Goal: Transaction & Acquisition: Obtain resource

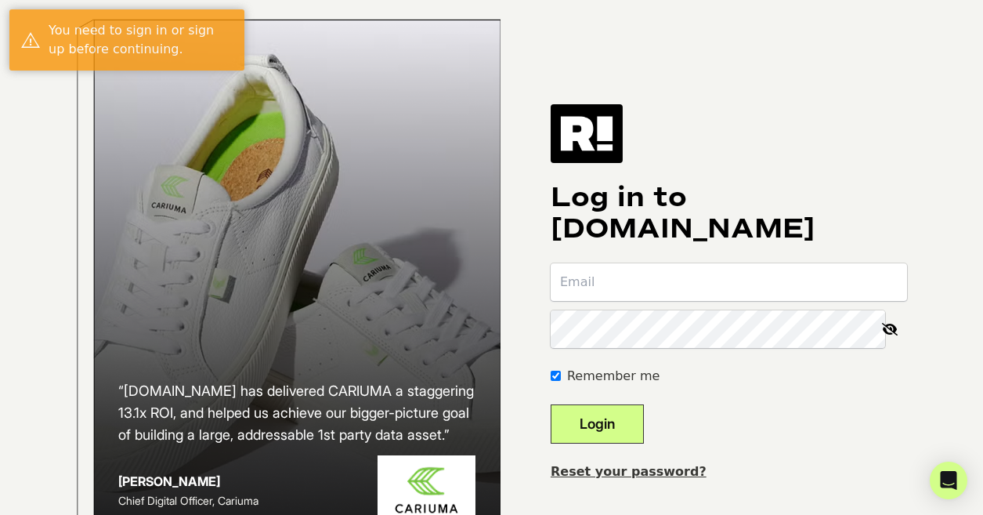
type input "hannah.hallman@framebridge.com"
click at [609, 443] on button "Login" at bounding box center [597, 423] width 93 height 39
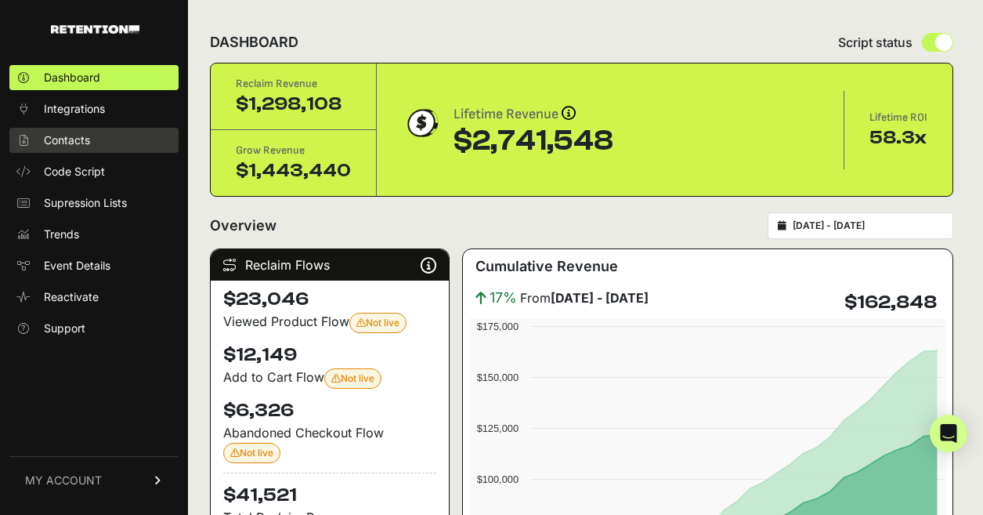
click at [68, 133] on span "Contacts" at bounding box center [67, 140] width 46 height 16
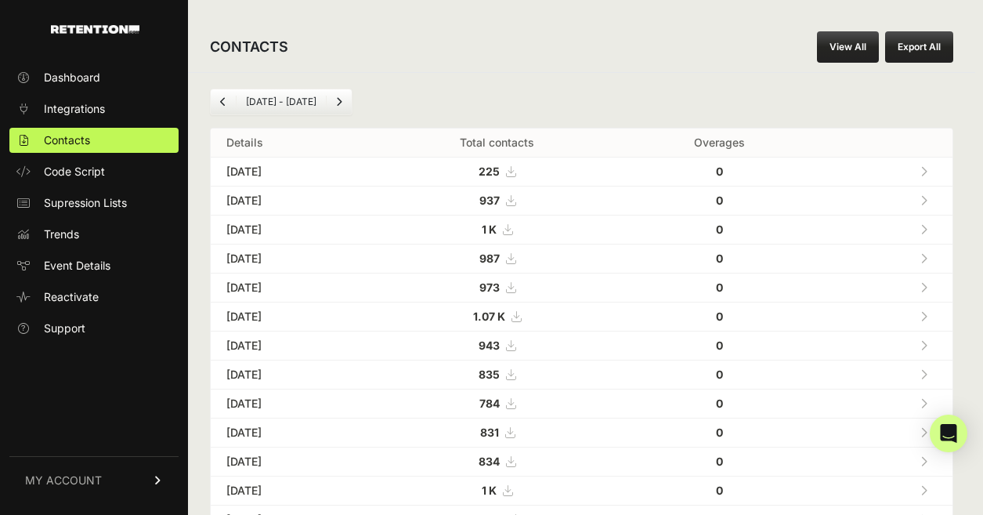
click at [920, 49] on button "Export All" at bounding box center [919, 46] width 68 height 31
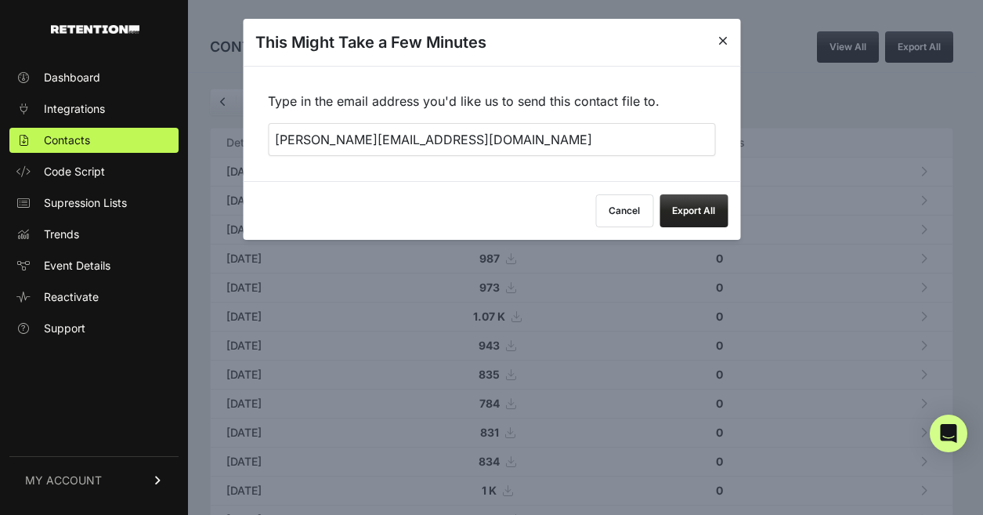
click at [501, 139] on input "[PERSON_NAME][EMAIL_ADDRESS][DOMAIN_NAME]" at bounding box center [491, 139] width 447 height 33
click at [683, 215] on button "Export All" at bounding box center [694, 210] width 68 height 33
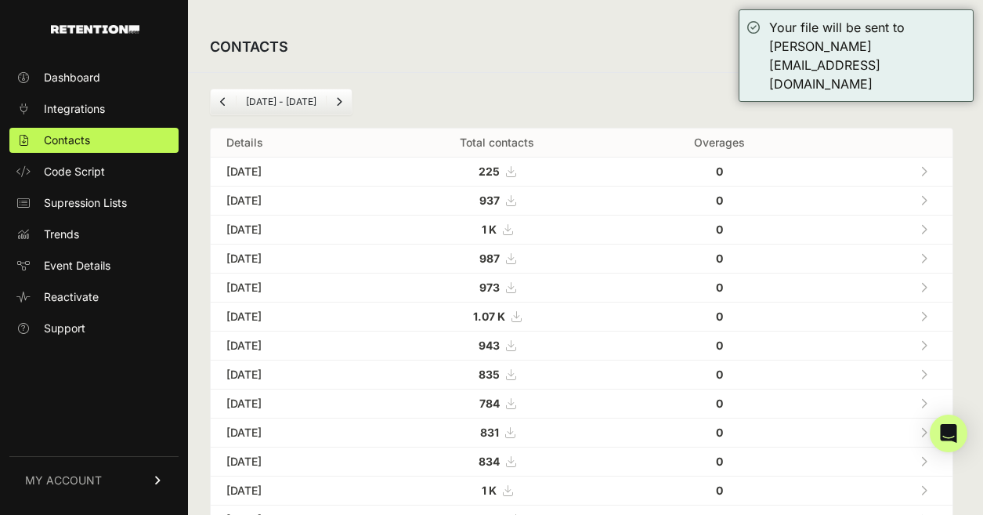
click at [316, 102] on li "Sep 03 - Oct 03" at bounding box center [281, 102] width 90 height 13
click at [348, 106] on link "Next" at bounding box center [339, 101] width 25 height 25
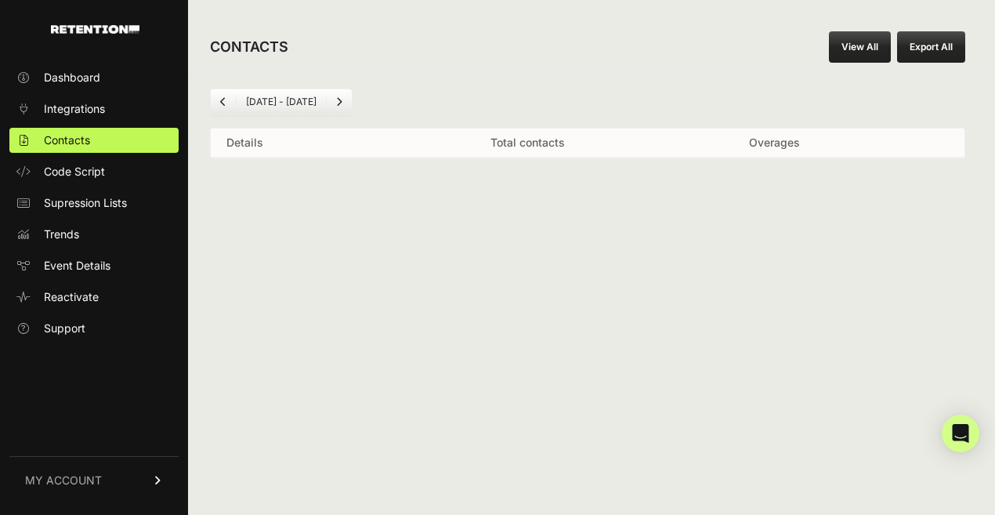
click at [227, 109] on link "Previous" at bounding box center [223, 101] width 25 height 25
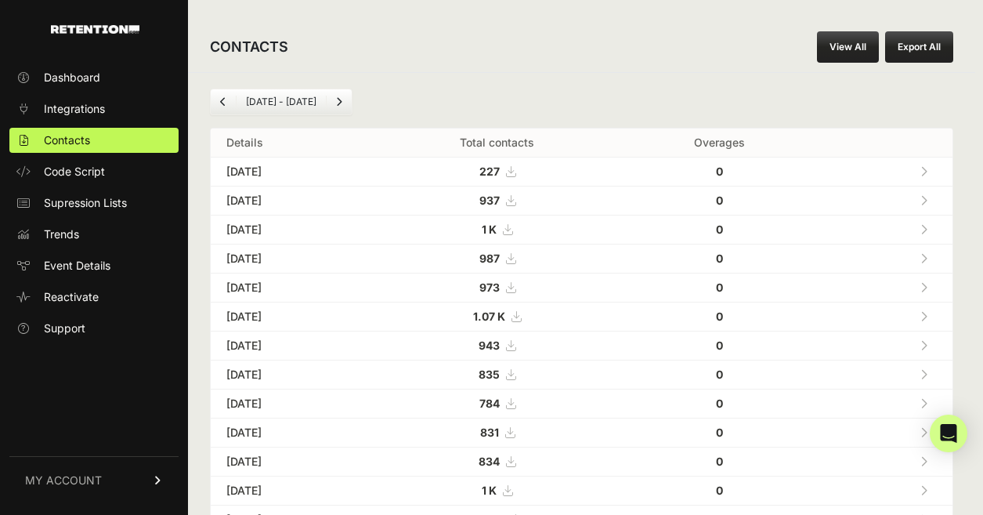
click at [865, 49] on link "View All" at bounding box center [848, 46] width 62 height 31
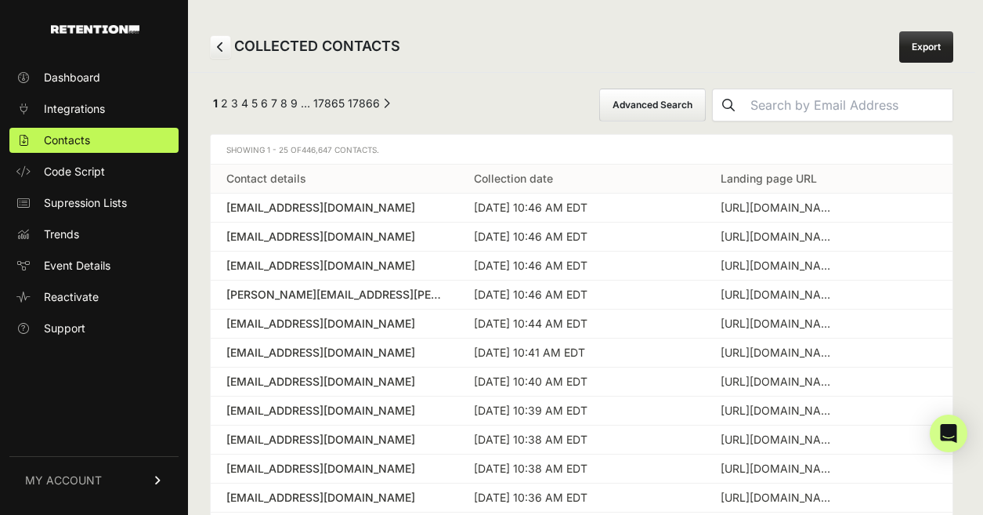
click at [928, 45] on link "Export" at bounding box center [926, 46] width 54 height 31
click at [74, 301] on span "Reactivate" at bounding box center [71, 297] width 55 height 16
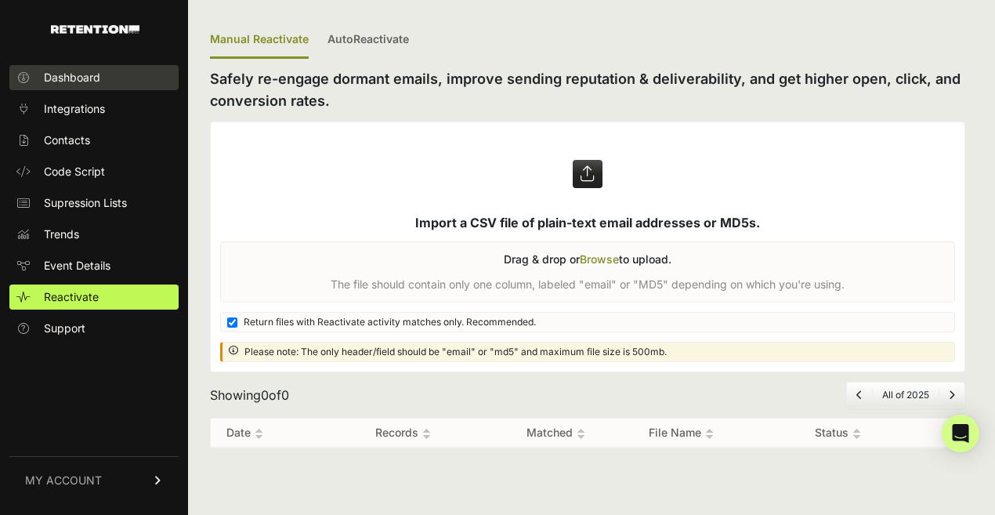
click at [73, 77] on span "Dashboard" at bounding box center [72, 78] width 56 height 16
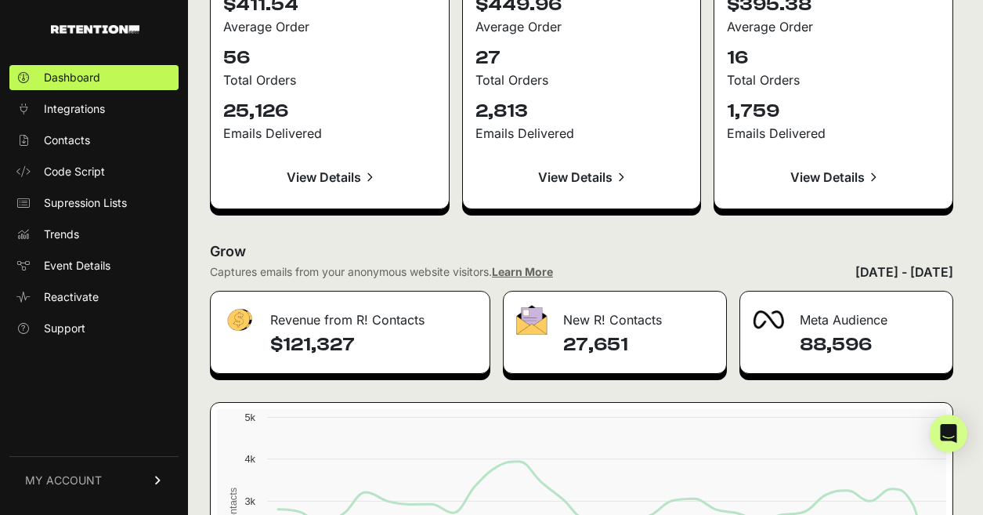
scroll to position [1927, 0]
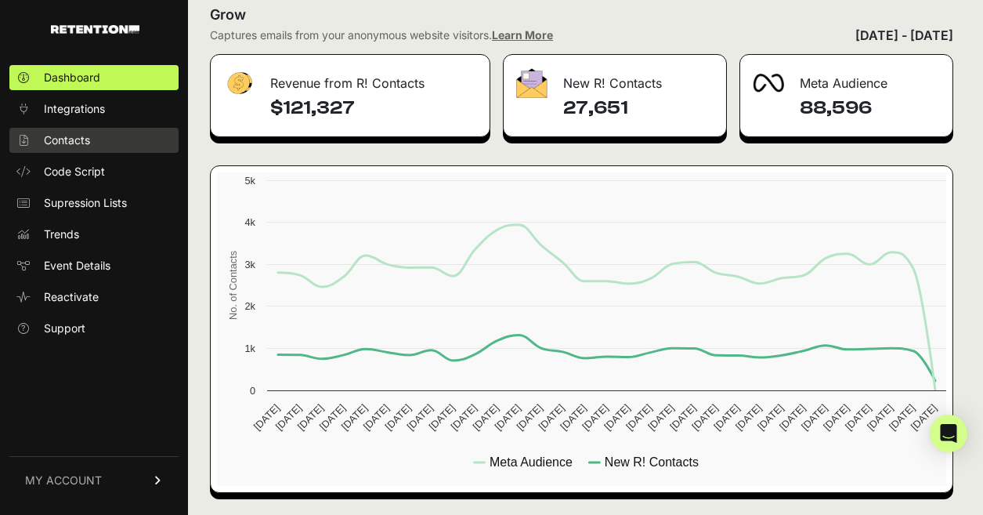
click at [71, 143] on span "Contacts" at bounding box center [67, 140] width 46 height 16
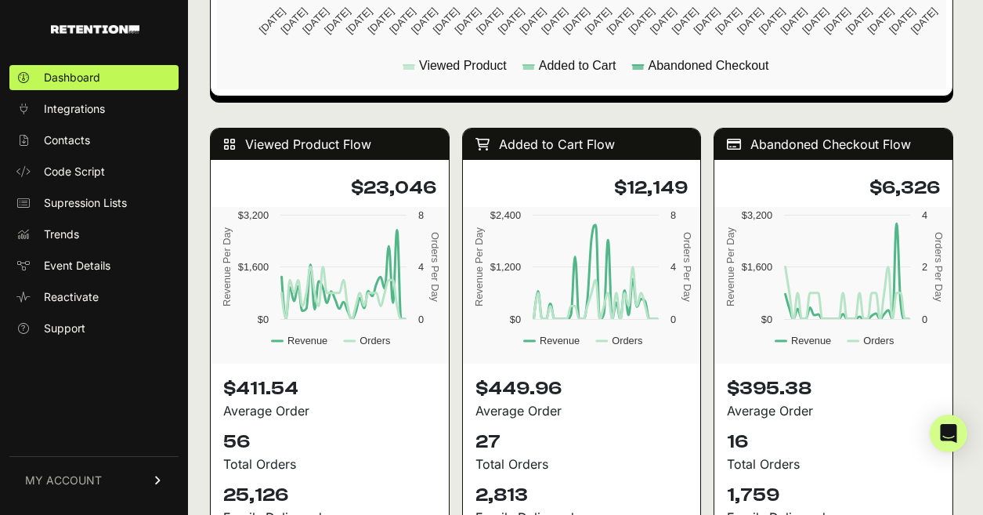
scroll to position [1144, 0]
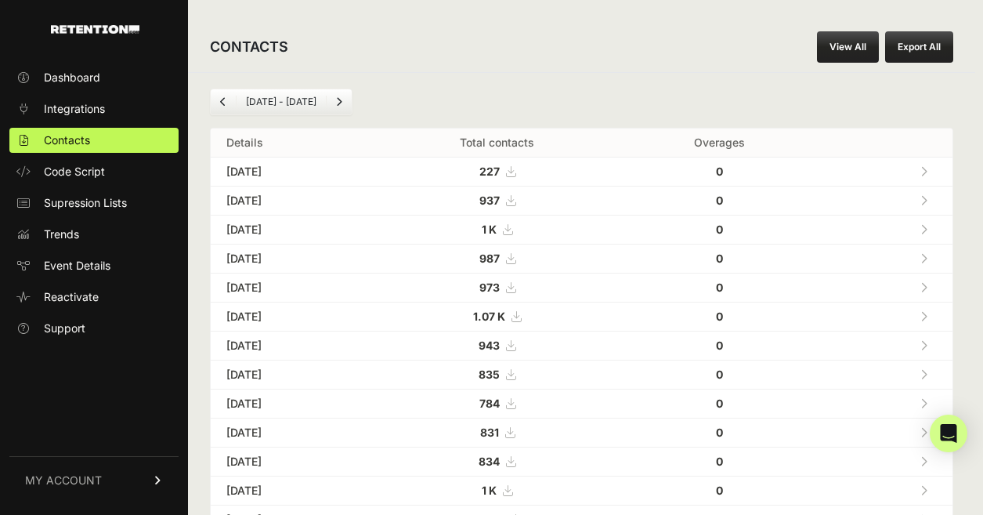
click at [864, 54] on link "View All" at bounding box center [848, 46] width 62 height 31
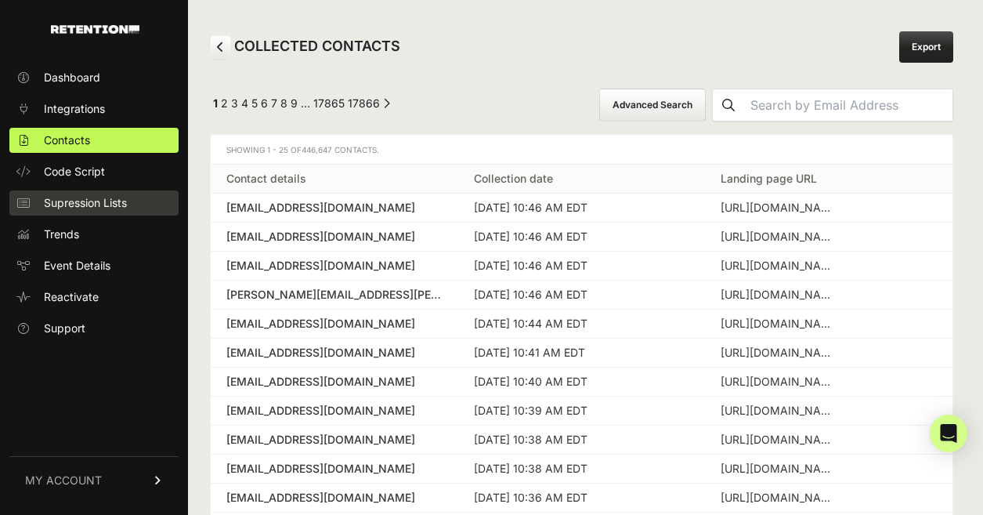
click at [89, 199] on span "Supression Lists" at bounding box center [85, 203] width 83 height 16
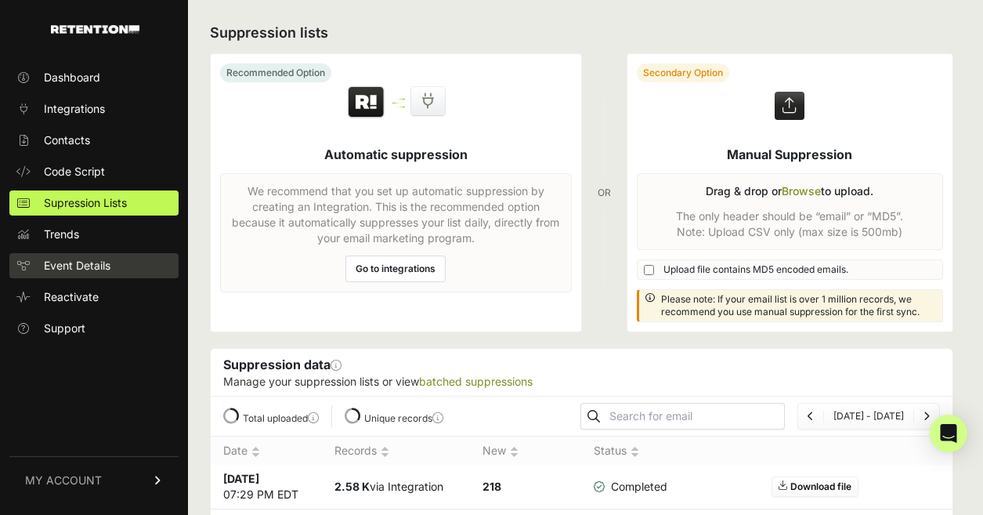
click at [84, 262] on span "Event Details" at bounding box center [77, 266] width 67 height 16
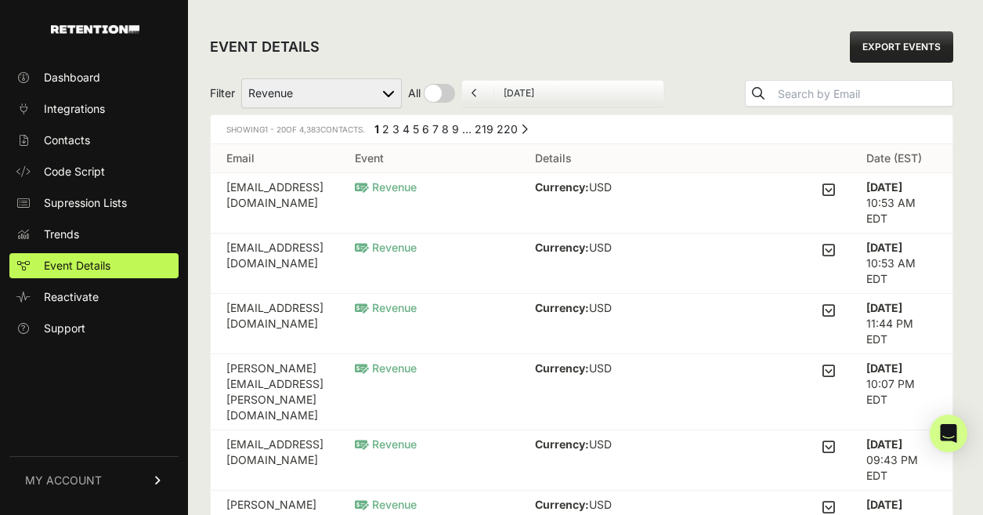
click at [442, 88] on input "checkbox" at bounding box center [431, 93] width 47 height 19
checkbox input "true"
click at [457, 92] on input "checkbox" at bounding box center [445, 93] width 75 height 19
checkbox input "false"
click at [878, 50] on link "EXPORT EVENTS" at bounding box center [901, 46] width 103 height 31
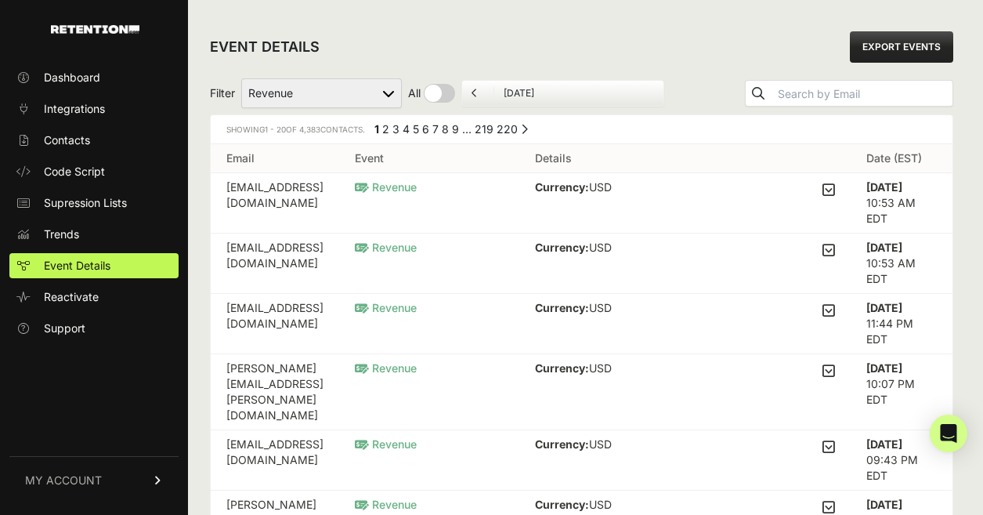
click at [358, 87] on select "Added to Cart Reclaim Checkout Started Reclaim Revenue Viewed Product Reclaim" at bounding box center [321, 93] width 161 height 30
click at [242, 78] on select "Added to Cart Reclaim Checkout Started Reclaim Revenue Viewed Product Reclaim" at bounding box center [321, 93] width 161 height 30
click at [85, 138] on span "Contacts" at bounding box center [67, 140] width 46 height 16
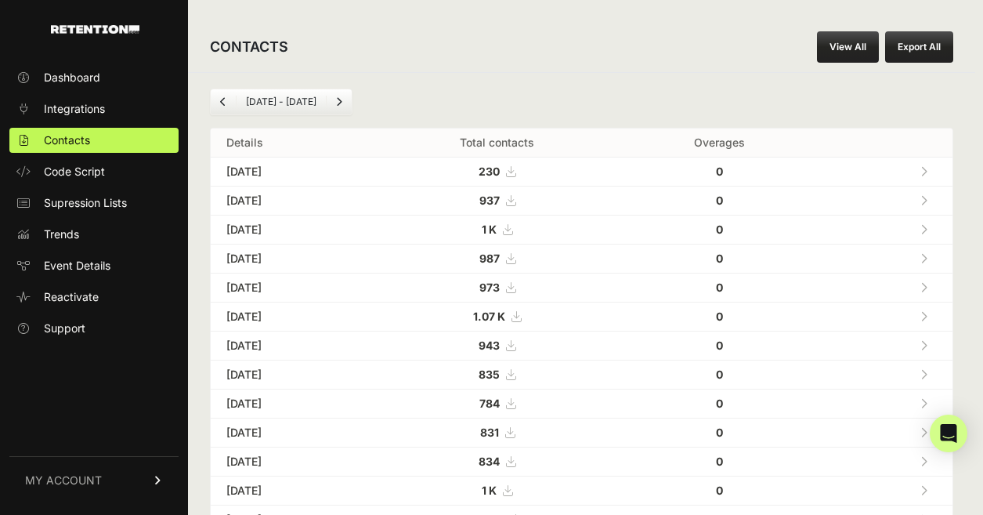
click at [940, 50] on button "Export All" at bounding box center [919, 46] width 68 height 31
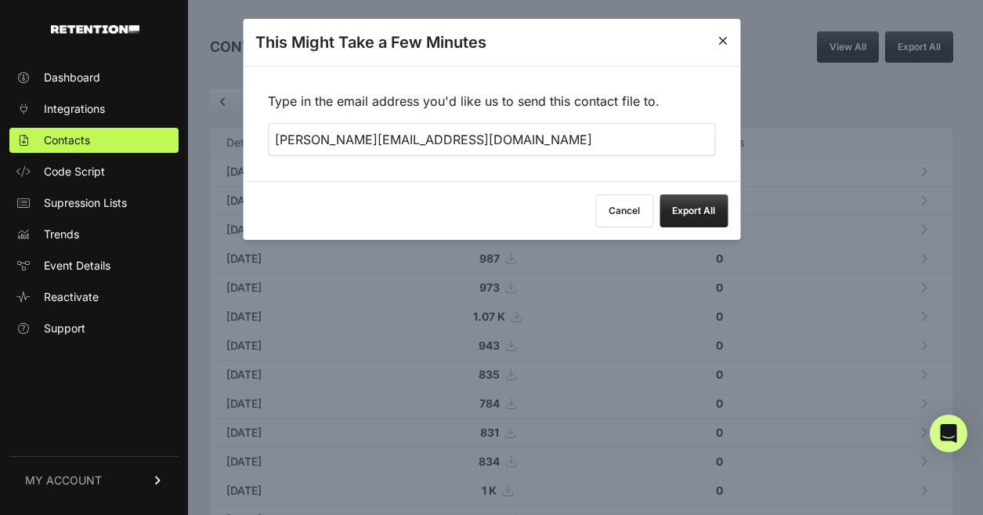
click at [691, 212] on button "Export All" at bounding box center [694, 210] width 68 height 33
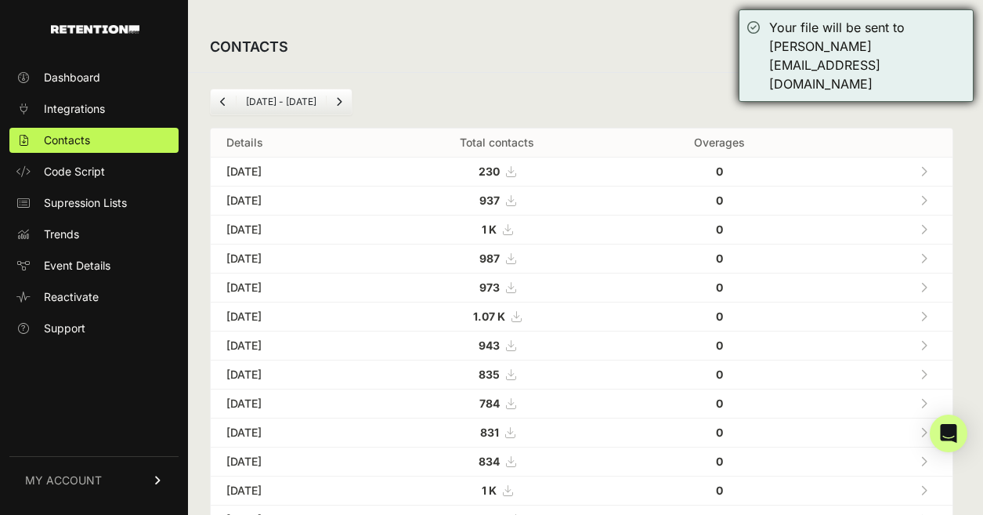
click at [853, 57] on div "Your file will be sent to [PERSON_NAME][EMAIL_ADDRESS][DOMAIN_NAME]" at bounding box center [856, 55] width 235 height 92
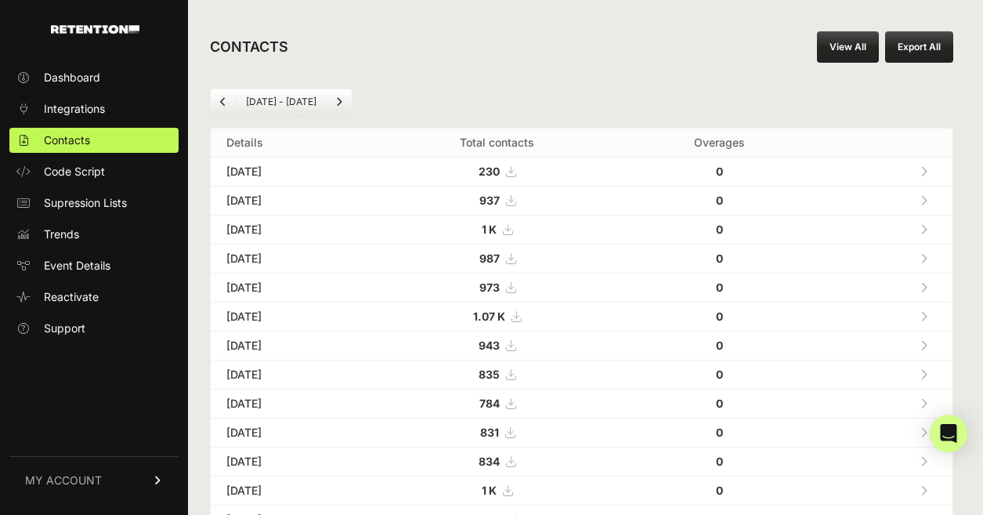
click at [860, 49] on link "View All" at bounding box center [848, 46] width 62 height 31
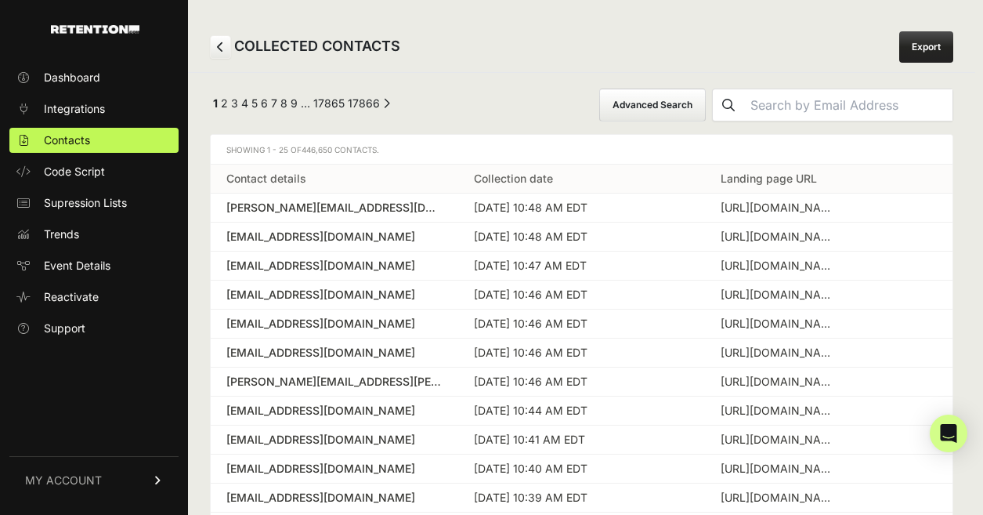
click at [706, 96] on button "Advanced Search" at bounding box center [652, 105] width 107 height 33
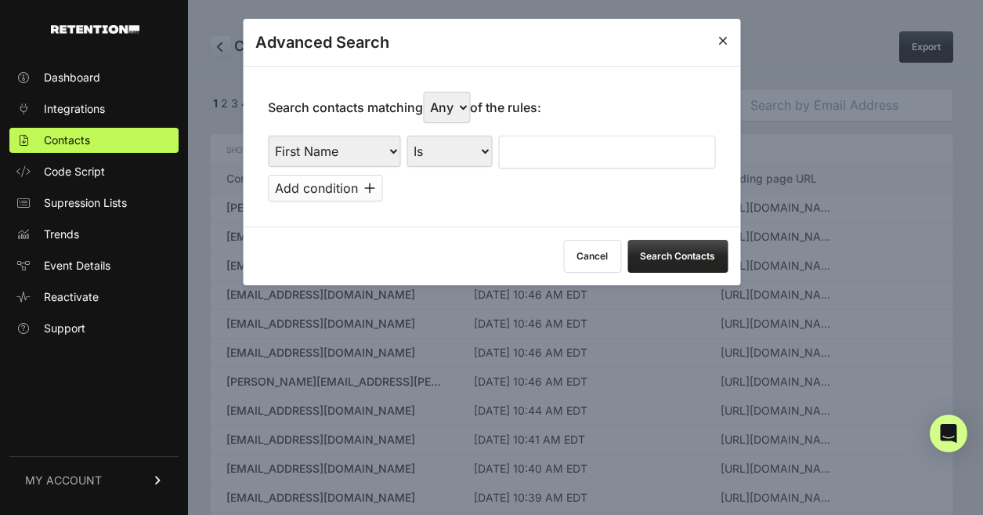
click at [588, 251] on button "Cancel" at bounding box center [592, 256] width 58 height 33
